Goal: Information Seeking & Learning: Learn about a topic

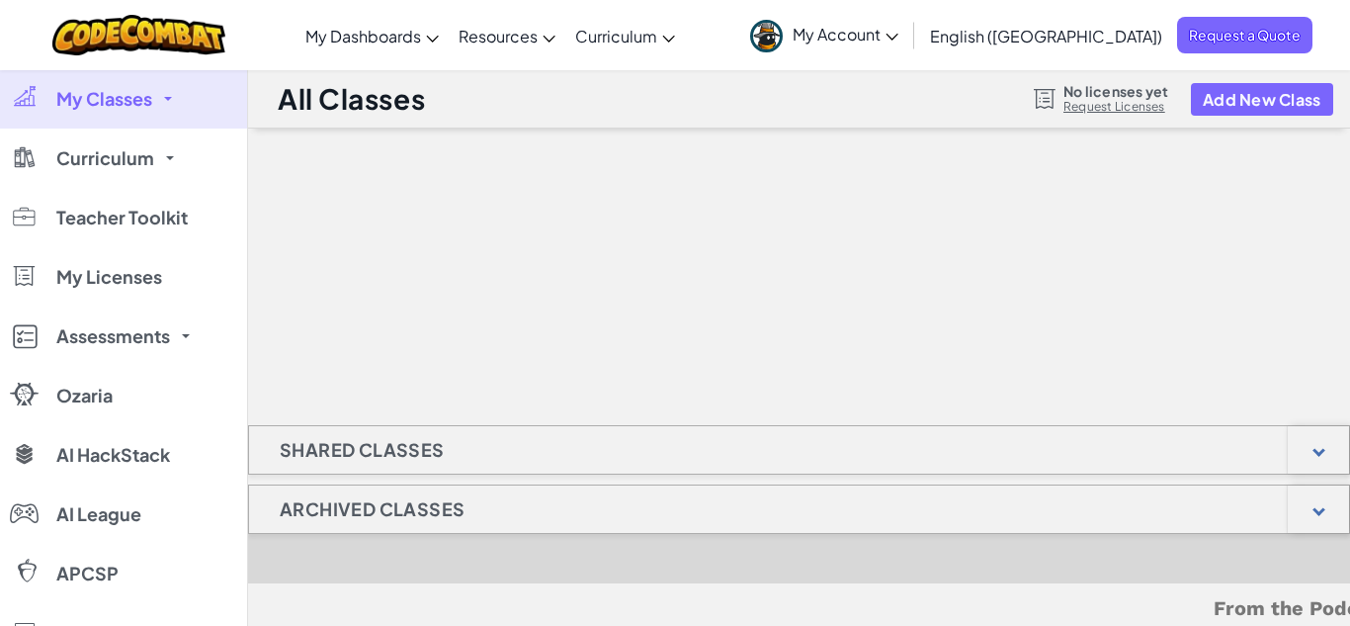
click at [102, 166] on span "Curriculum" at bounding box center [105, 158] width 98 height 18
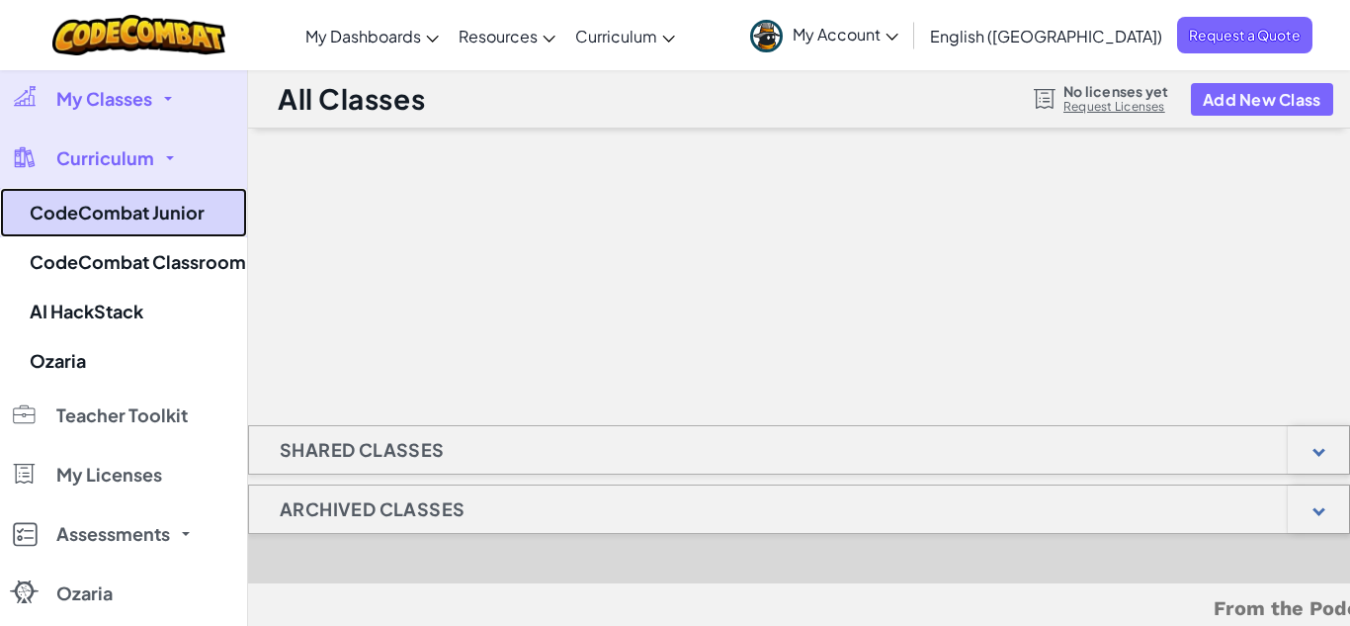
click at [114, 213] on link "CodeCombat Junior" at bounding box center [123, 212] width 247 height 49
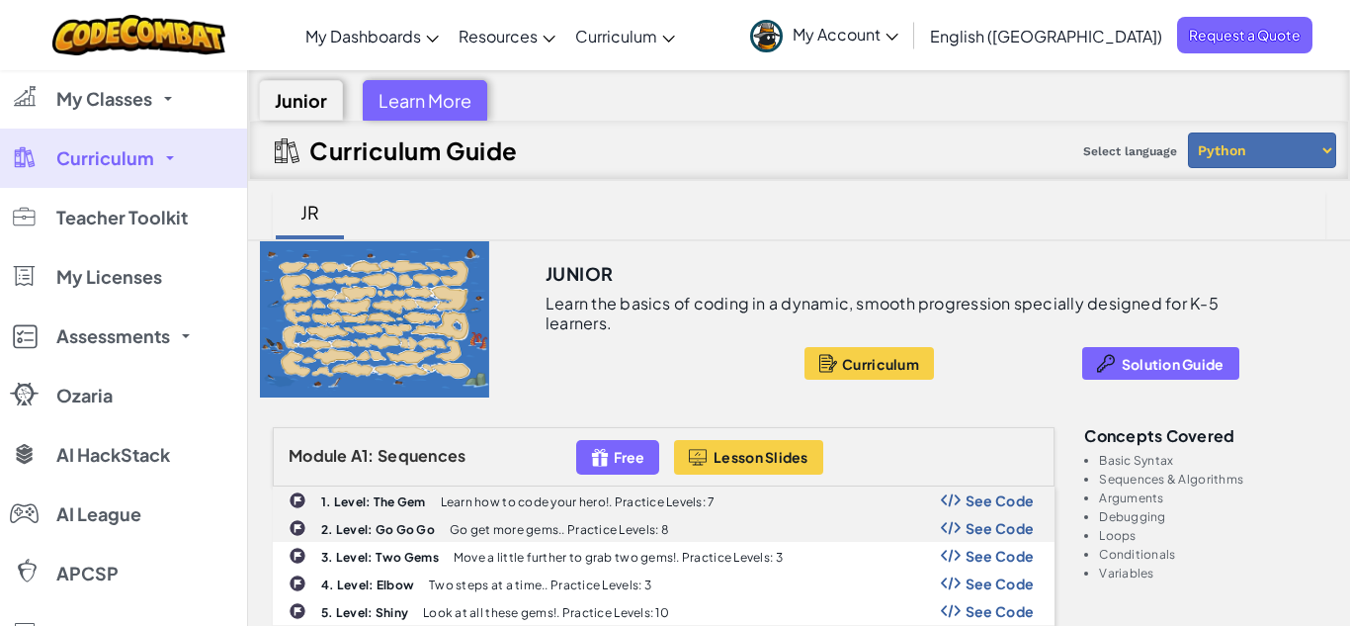
click at [420, 471] on div "Module A1: Sequences Free Lesson Slides" at bounding box center [664, 456] width 782 height 59
click at [436, 460] on span "A1: Sequences" at bounding box center [409, 455] width 116 height 21
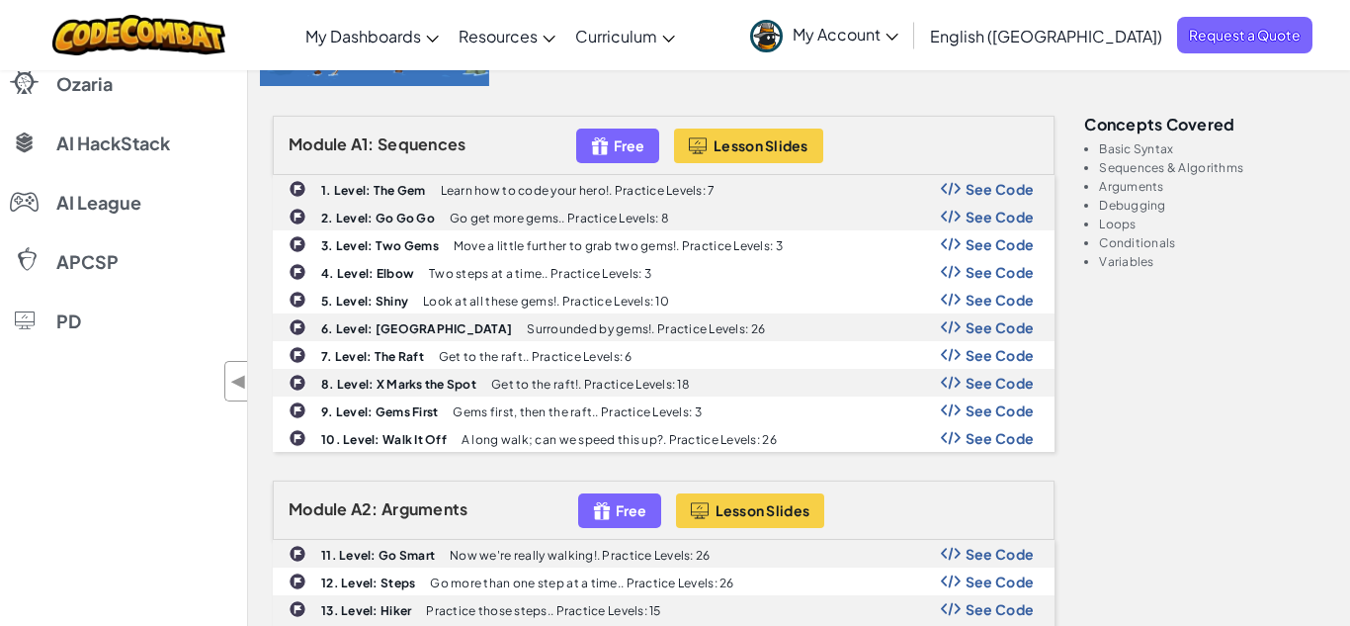
scroll to position [316, 0]
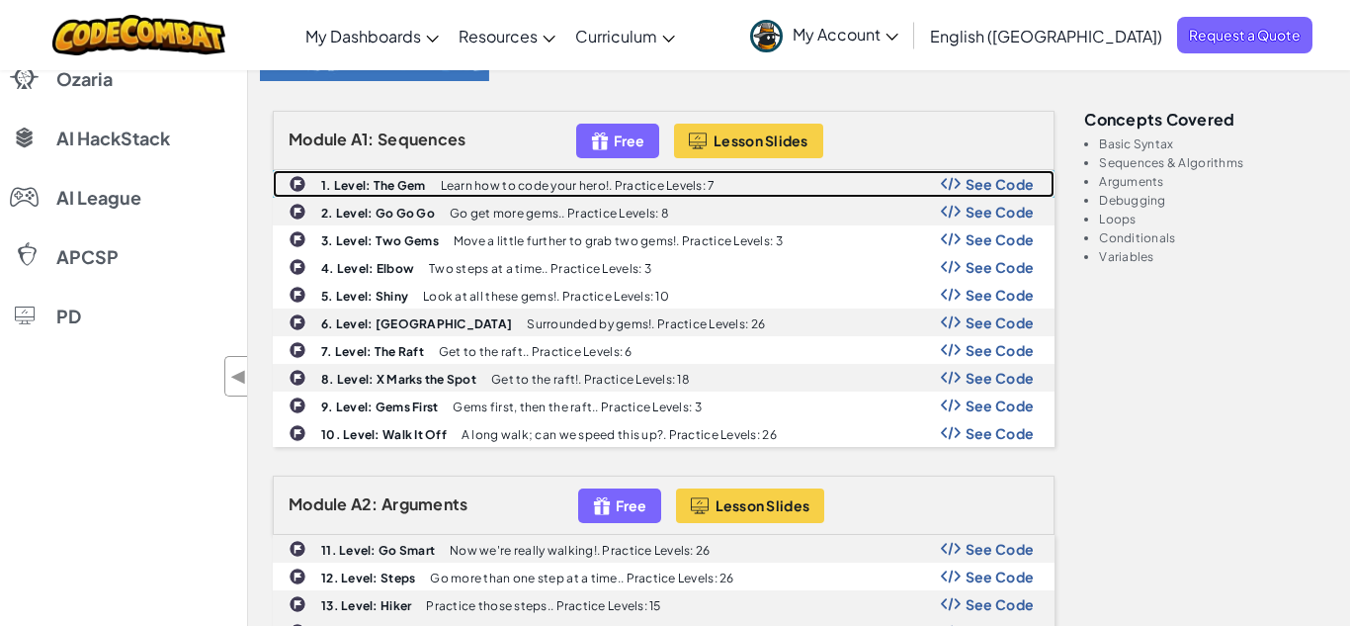
click at [1001, 183] on span "See Code" at bounding box center [1000, 184] width 69 height 16
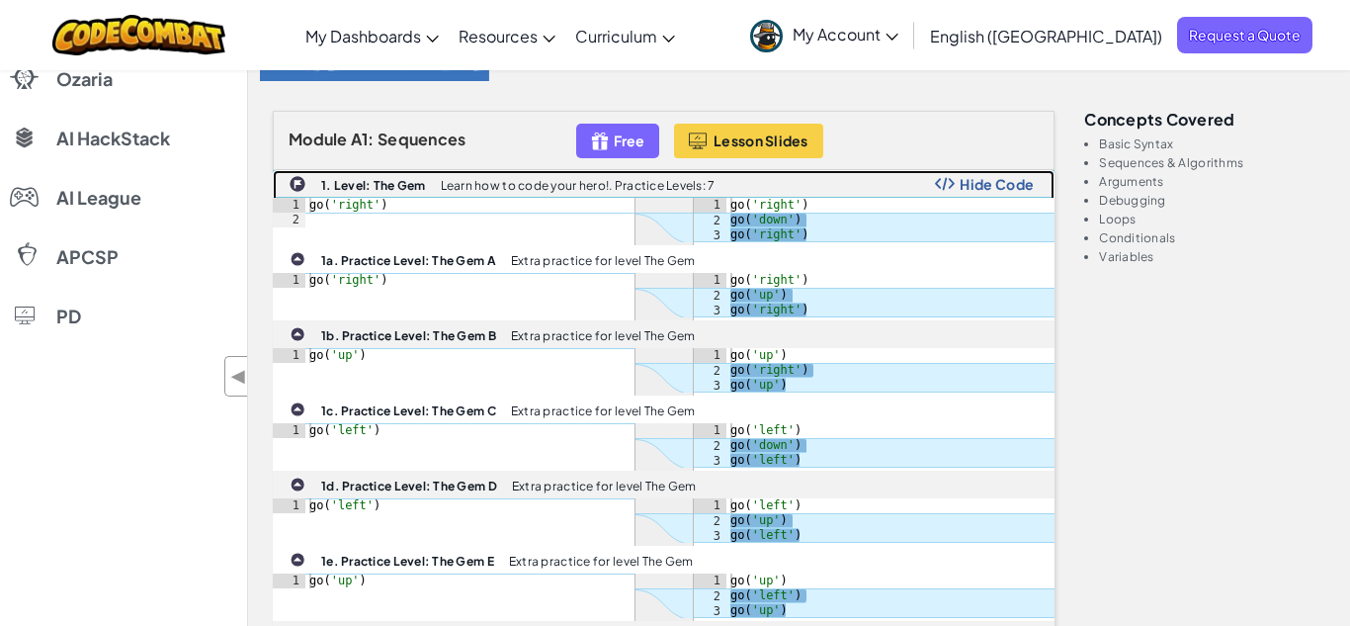
click at [1001, 183] on span "Hide Code" at bounding box center [997, 184] width 74 height 16
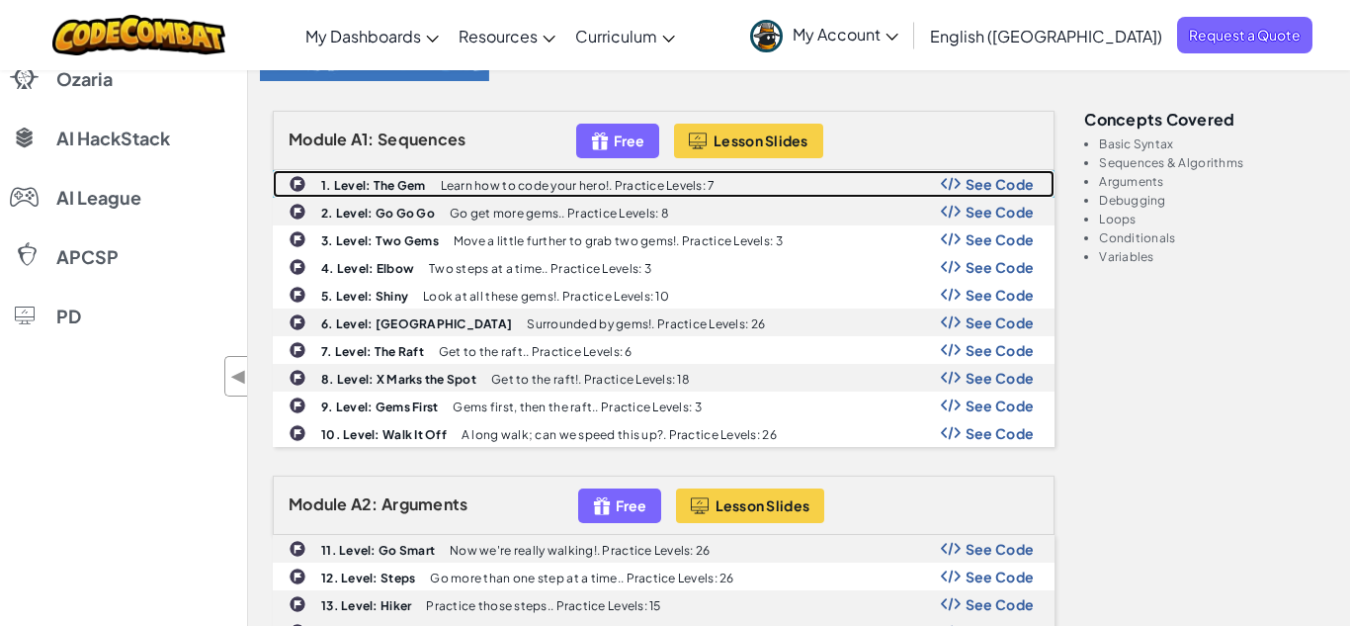
click at [509, 190] on p "Learn how to code your hero!. Practice Levels: 7" at bounding box center [578, 185] width 275 height 13
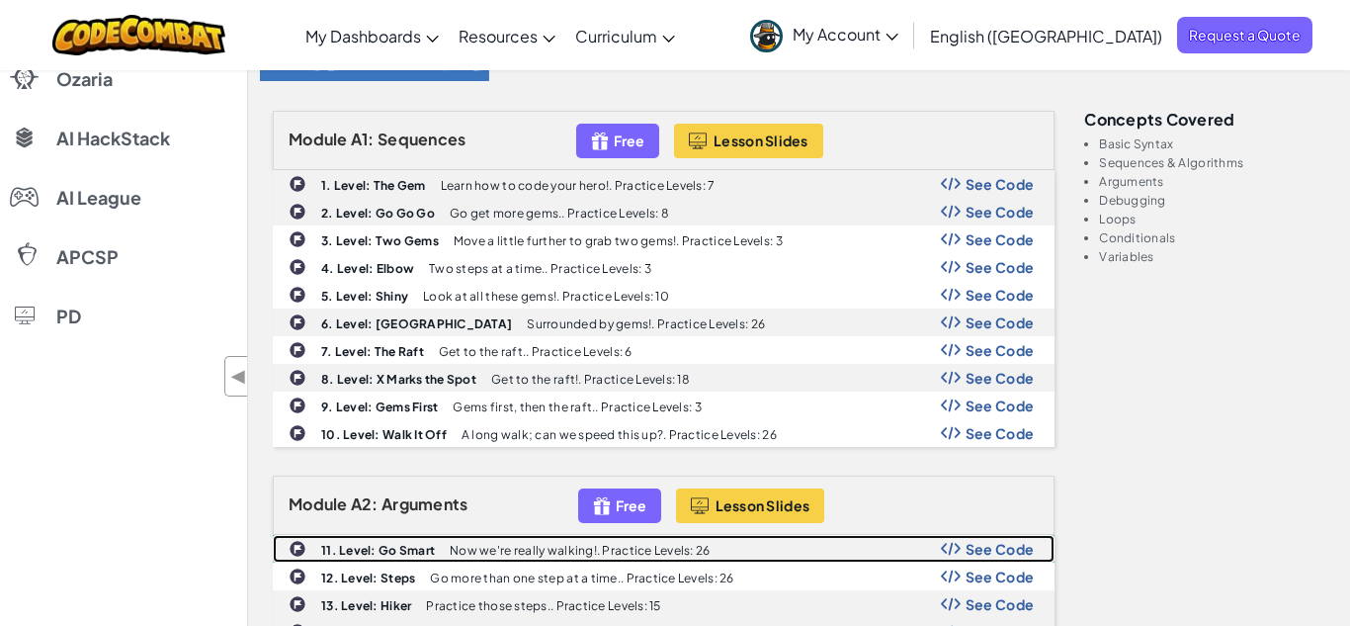
click at [477, 544] on p "Now we're really walking!. Practice Levels: 26" at bounding box center [580, 550] width 260 height 13
